Goal: Task Accomplishment & Management: Manage account settings

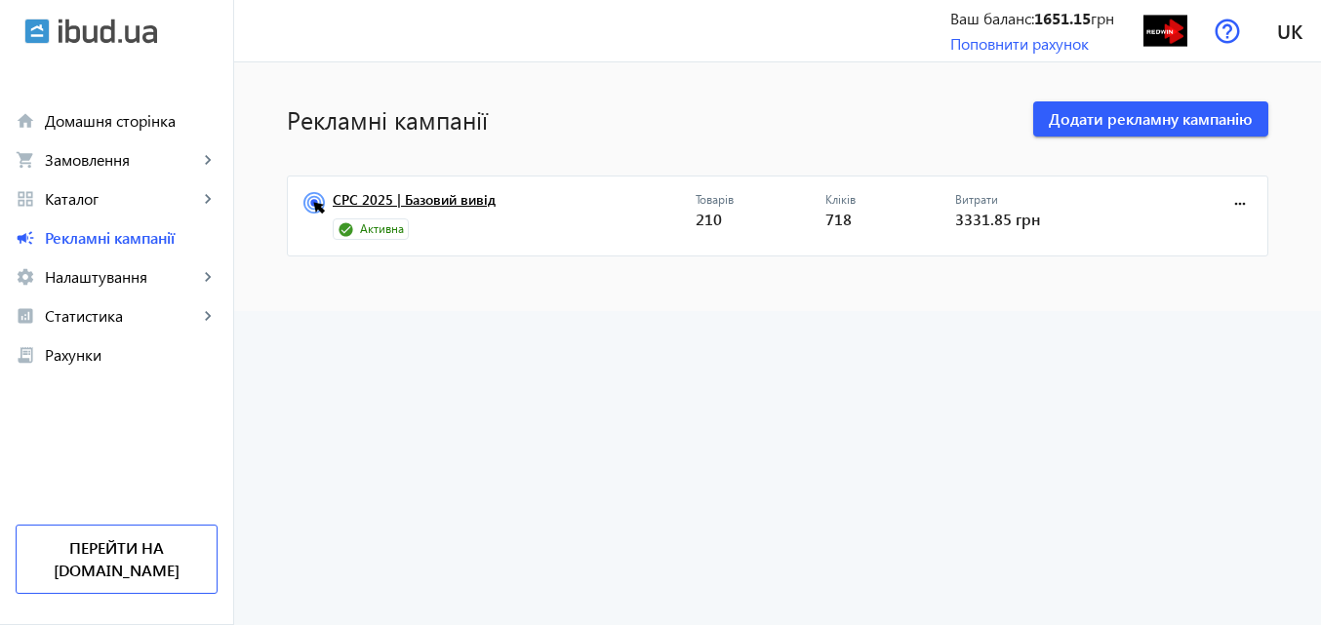
click at [378, 205] on link "CPC 2025 | Базовий вивід" at bounding box center [514, 205] width 363 height 27
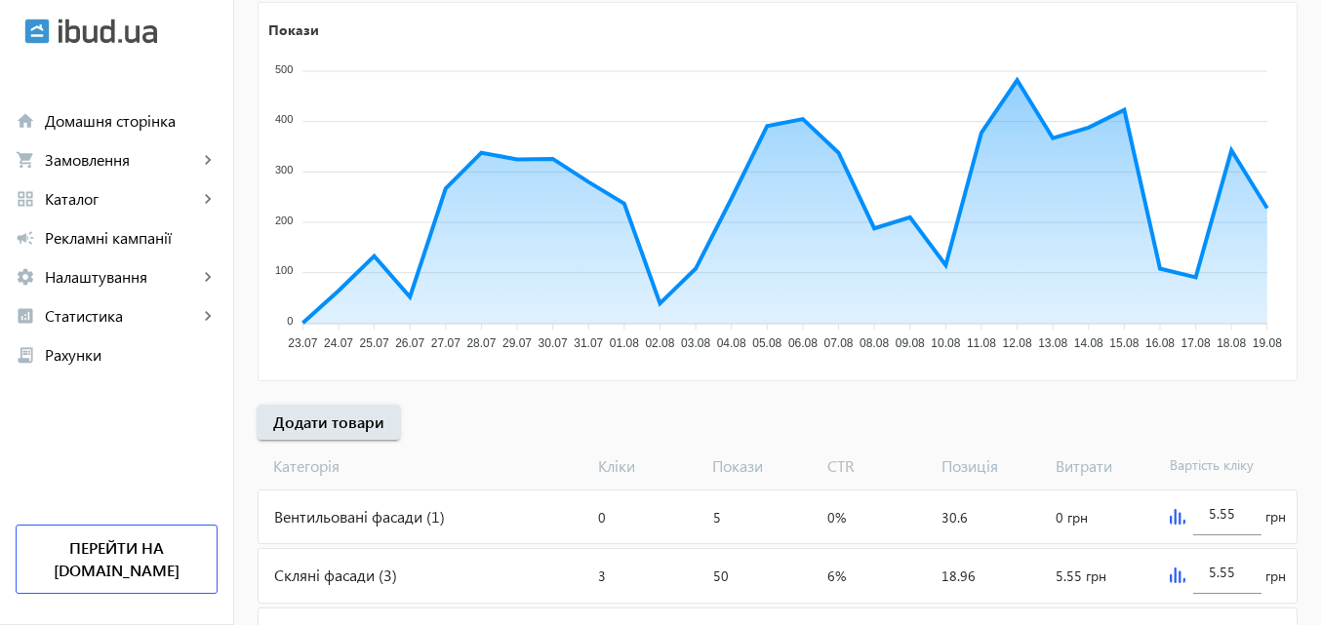
scroll to position [390, 0]
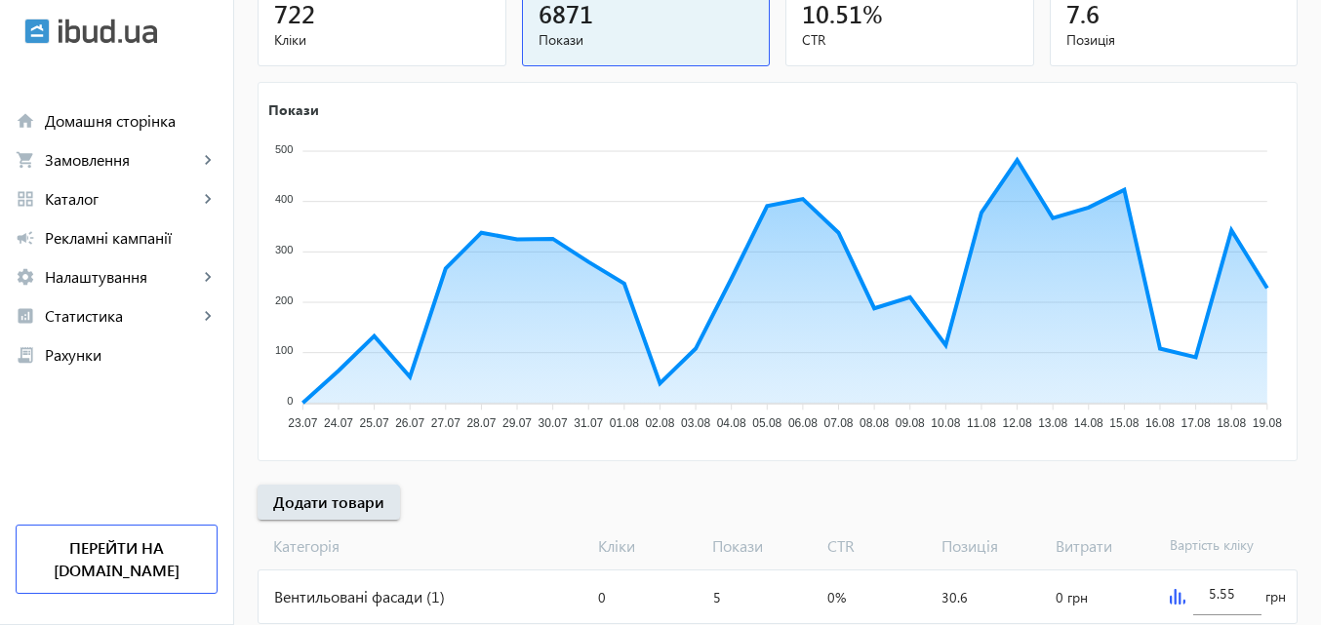
scroll to position [293, 0]
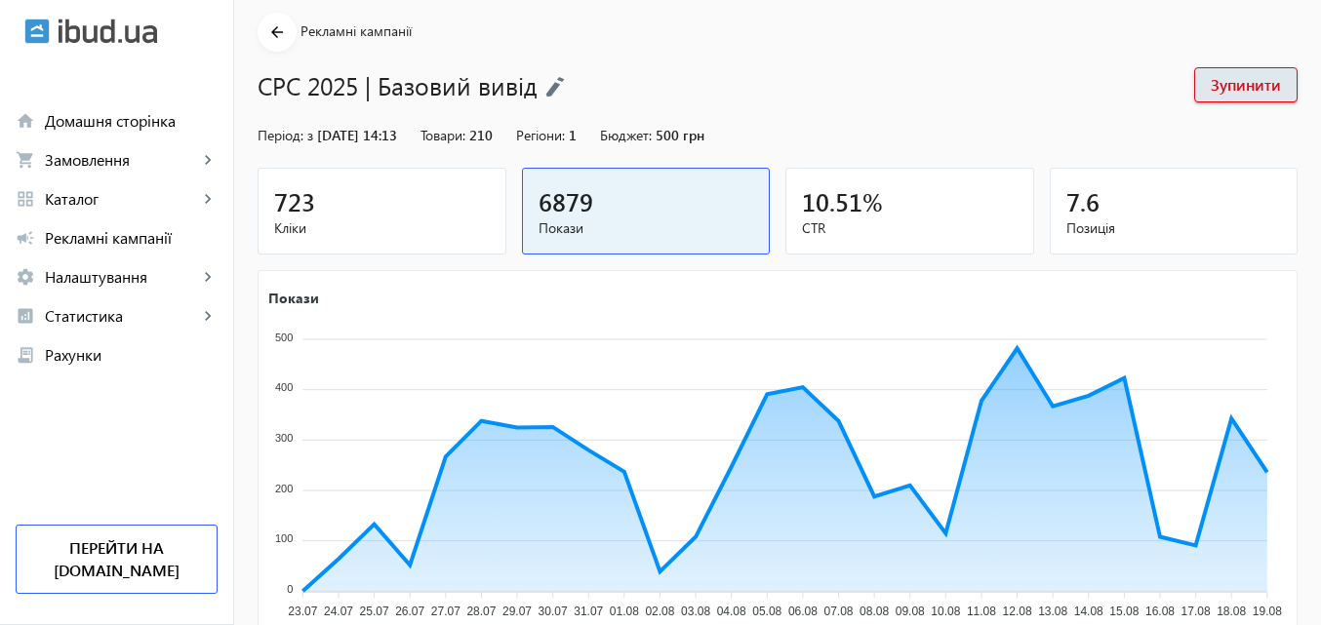
scroll to position [195, 0]
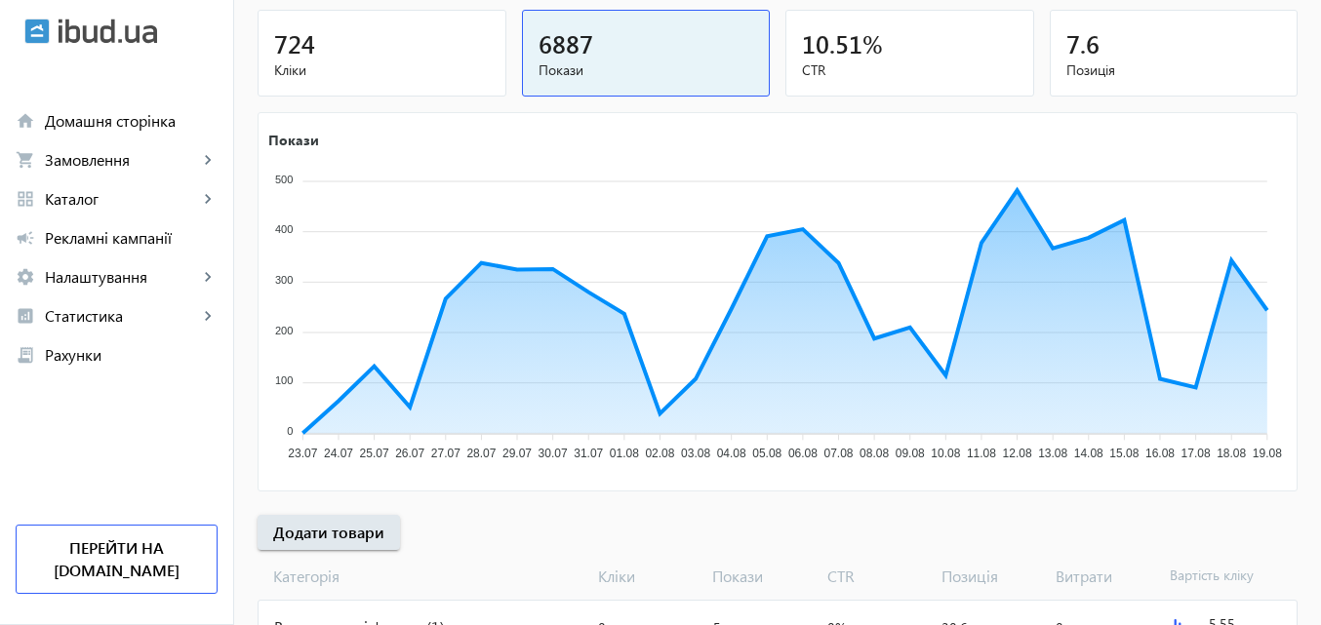
scroll to position [293, 0]
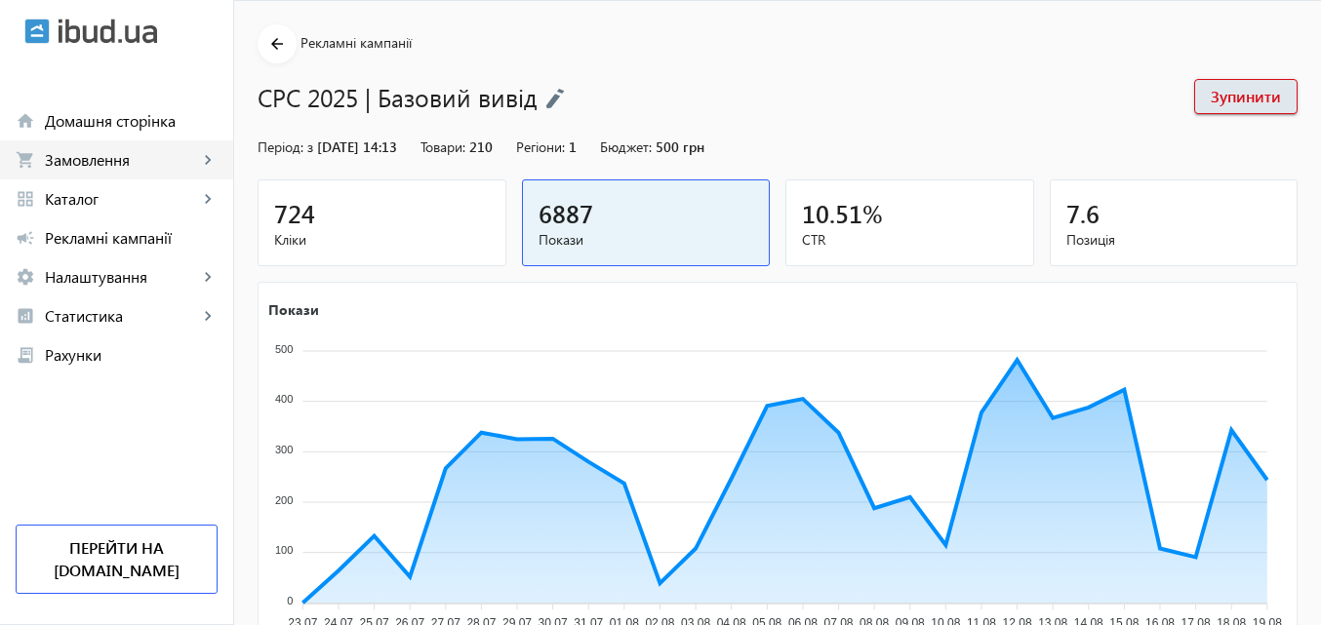
scroll to position [195, 0]
